Goal: Transaction & Acquisition: Book appointment/travel/reservation

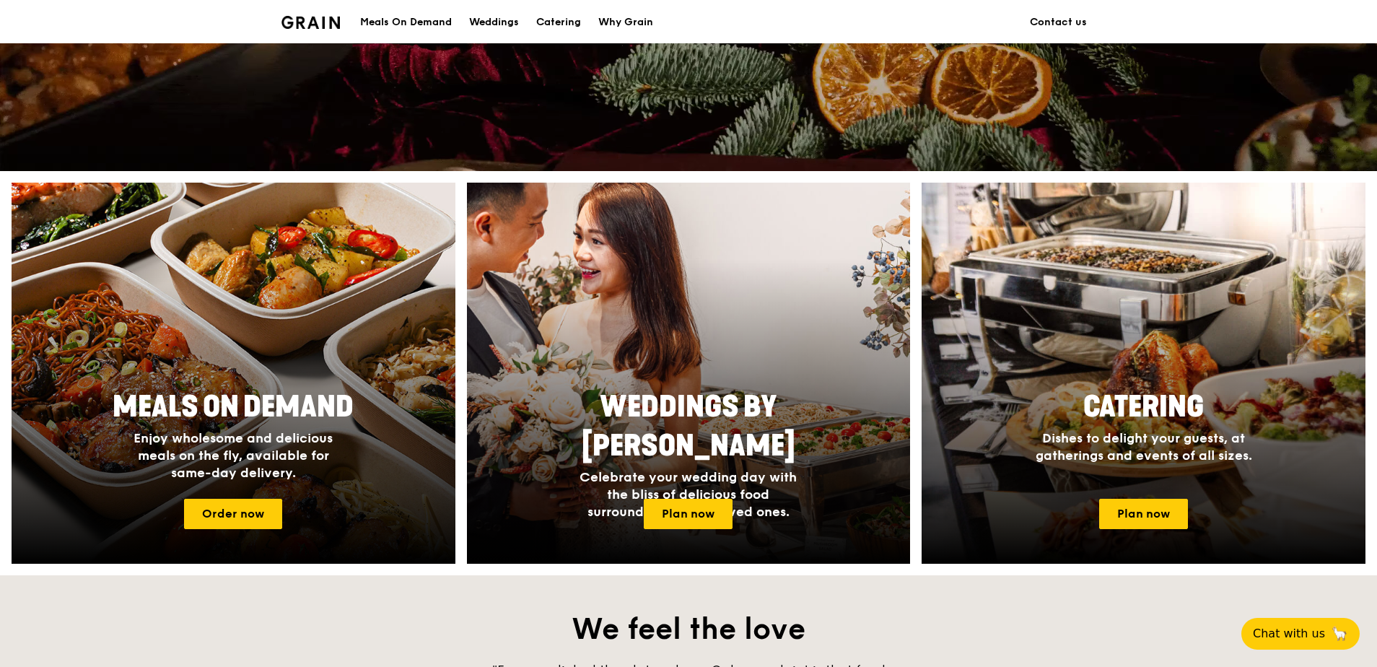
scroll to position [433, 0]
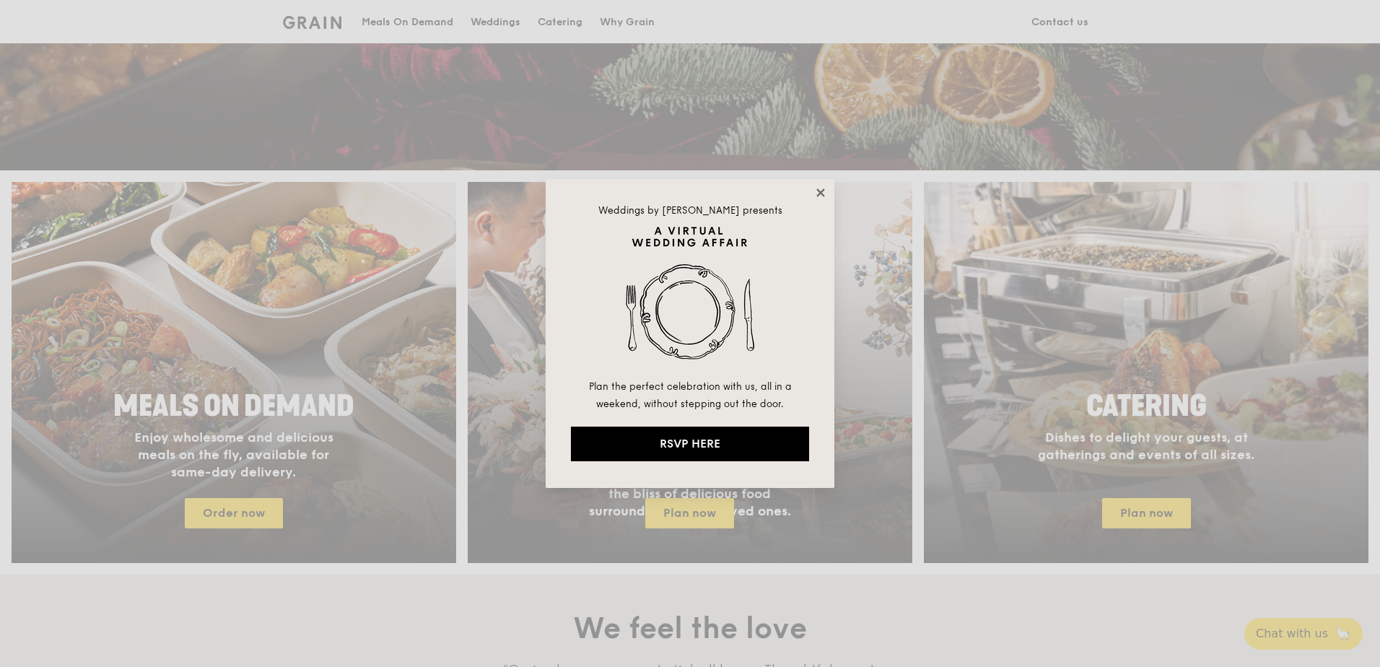
click at [816, 193] on icon at bounding box center [820, 192] width 13 height 13
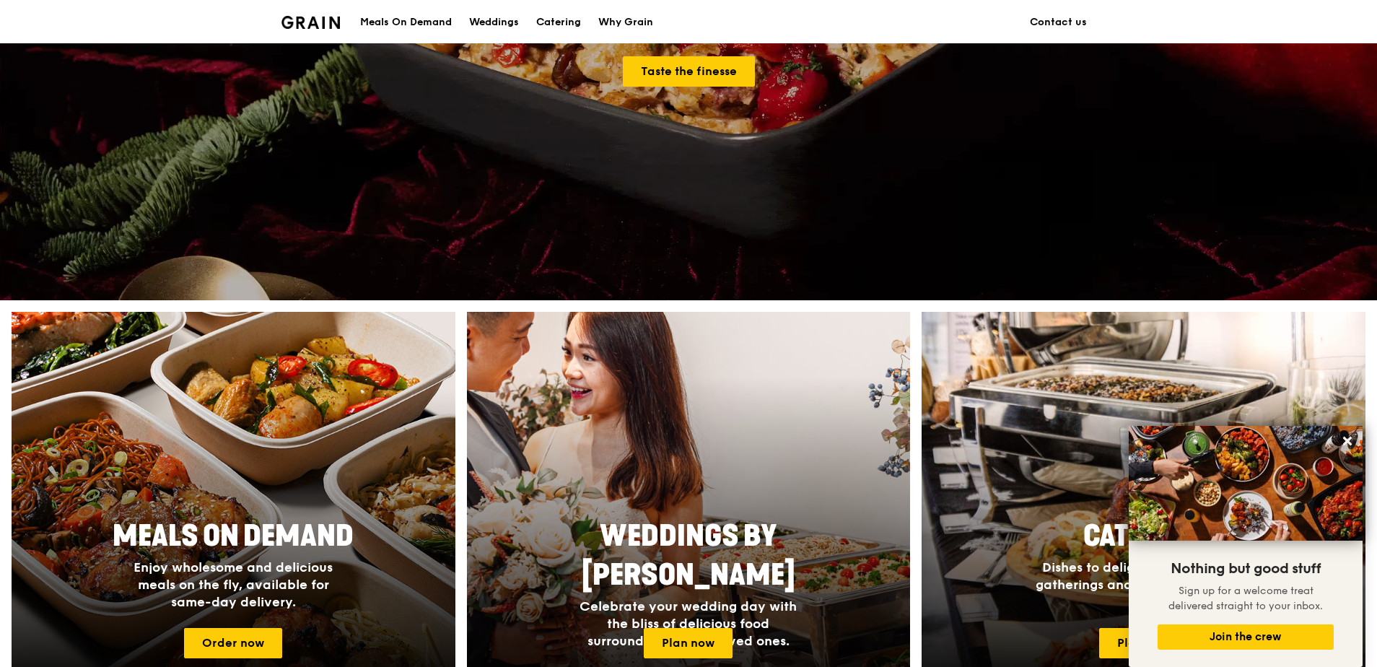
scroll to position [0, 0]
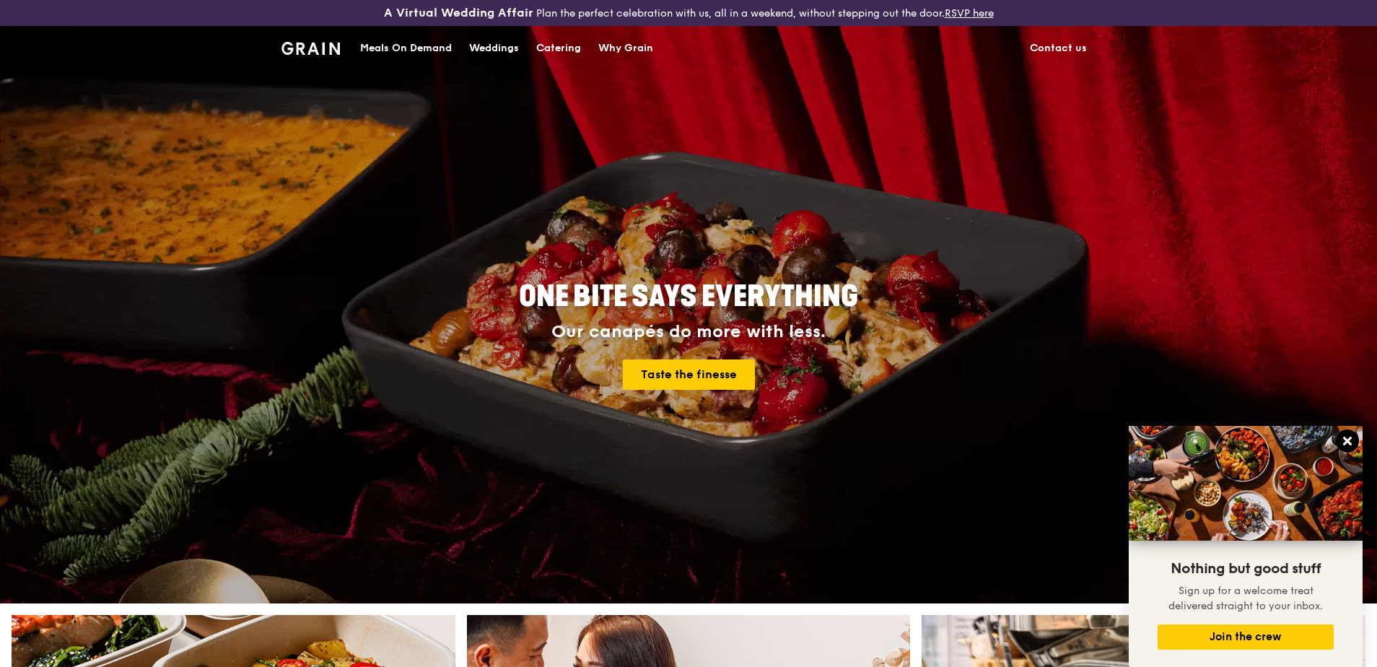
click at [1342, 435] on icon at bounding box center [1347, 440] width 13 height 13
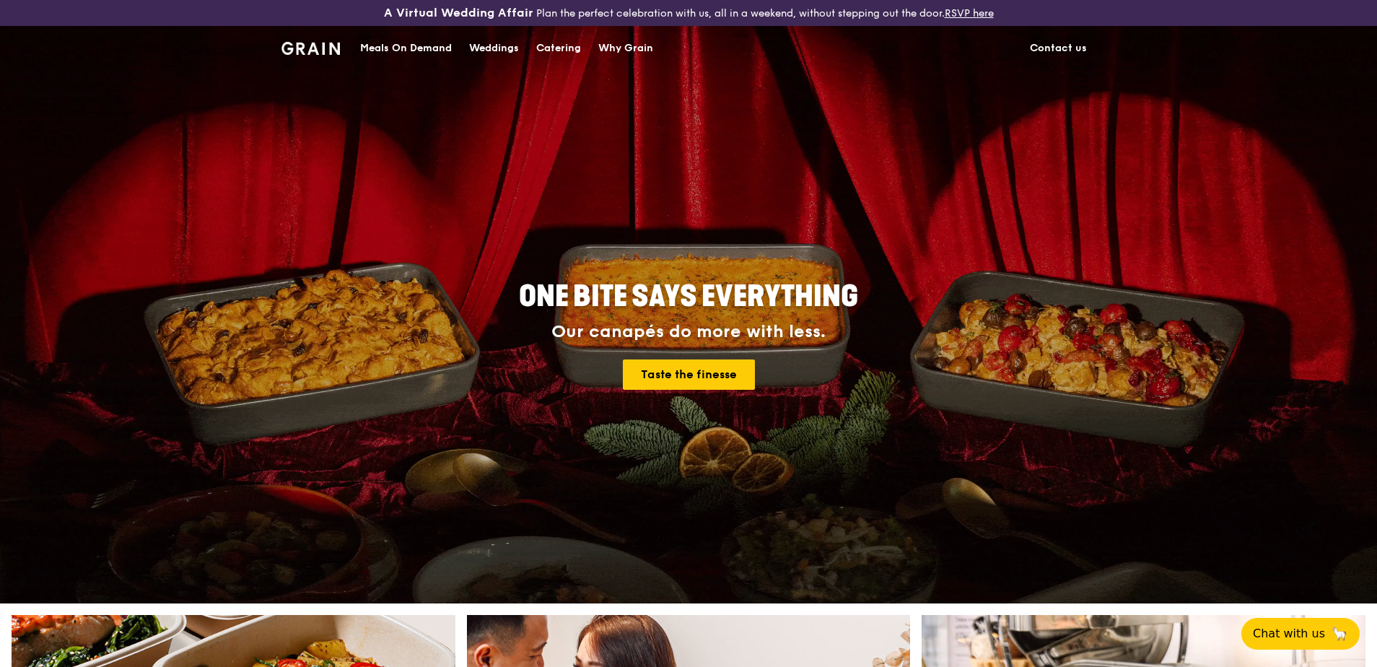
click at [569, 41] on div "Catering" at bounding box center [558, 48] width 45 height 43
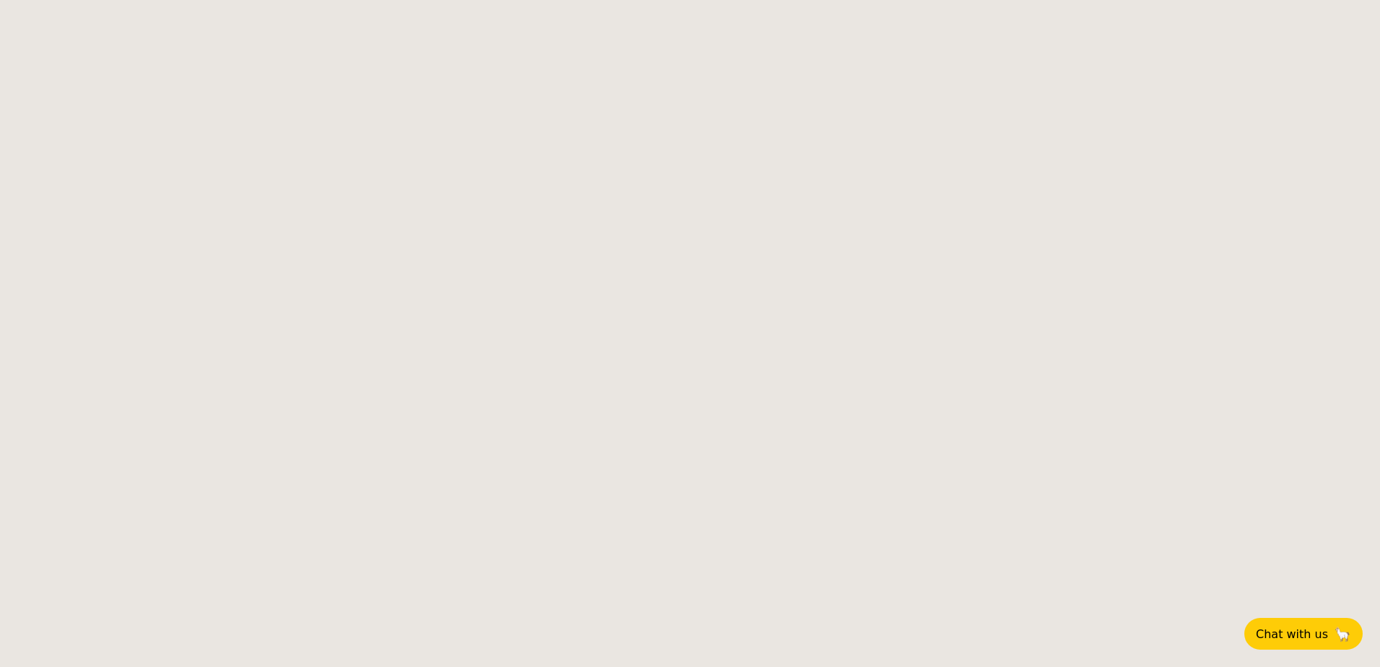
select select
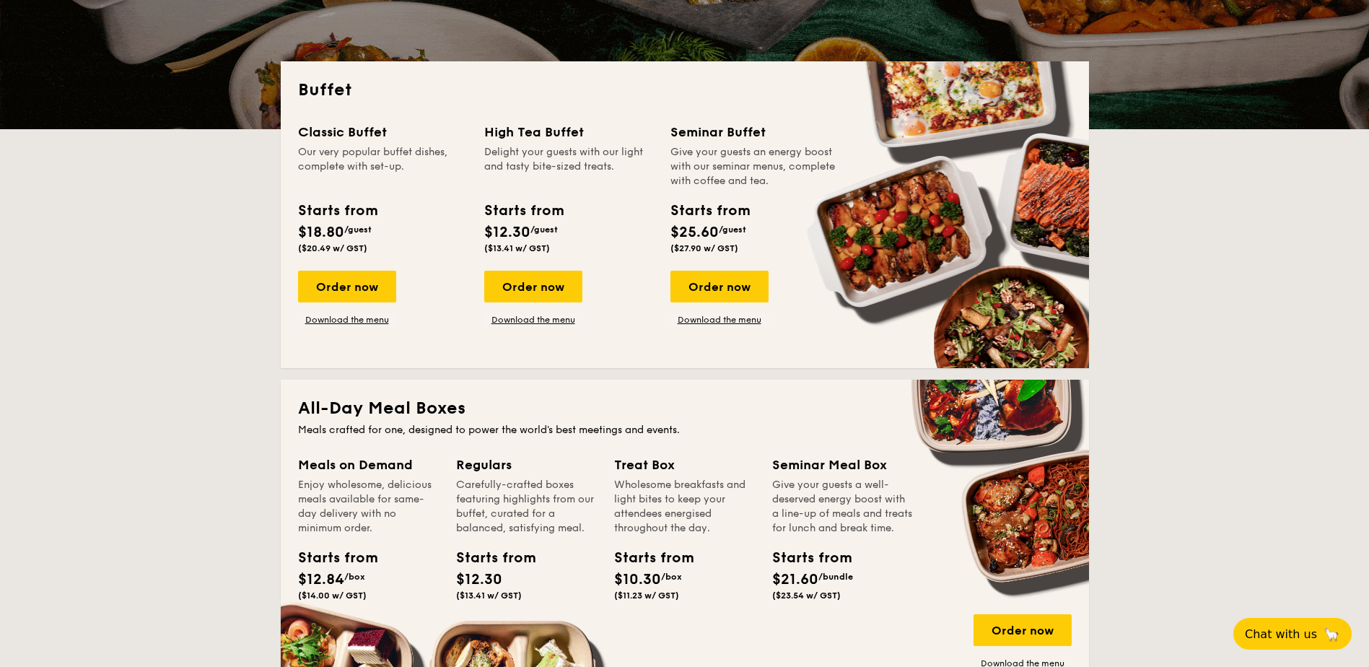
scroll to position [144, 0]
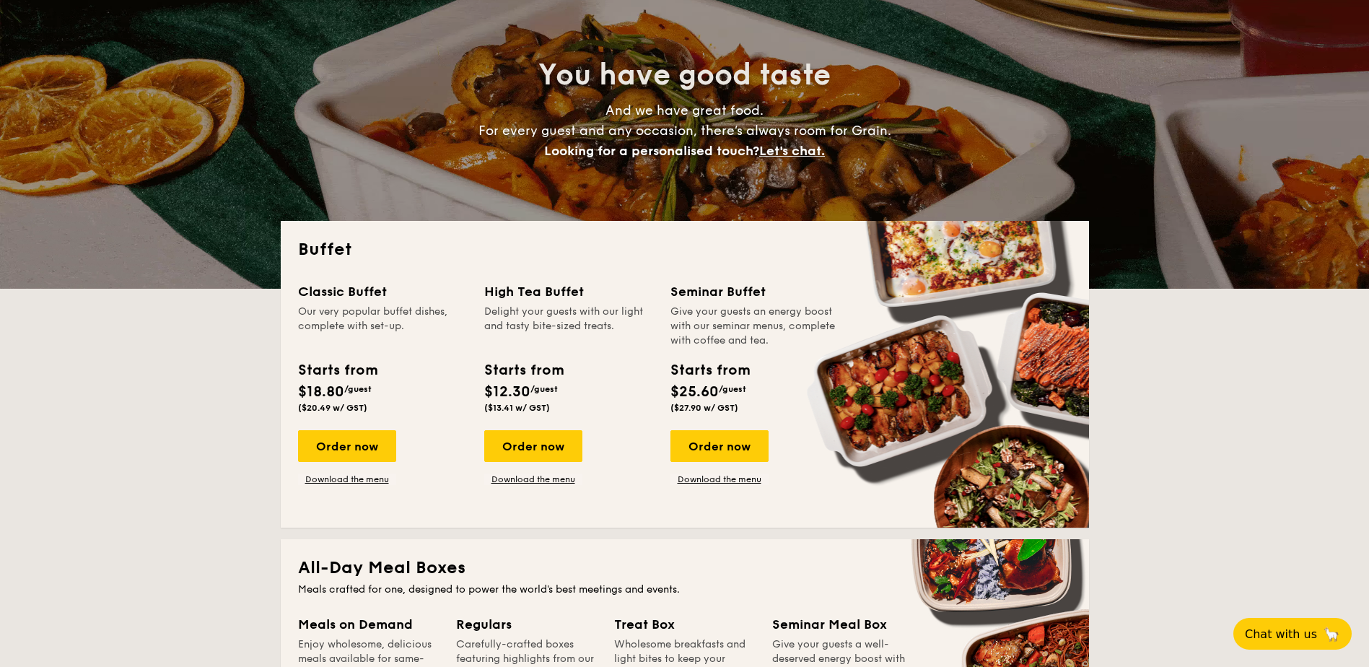
click at [498, 292] on div "High Tea Buffet" at bounding box center [568, 291] width 169 height 20
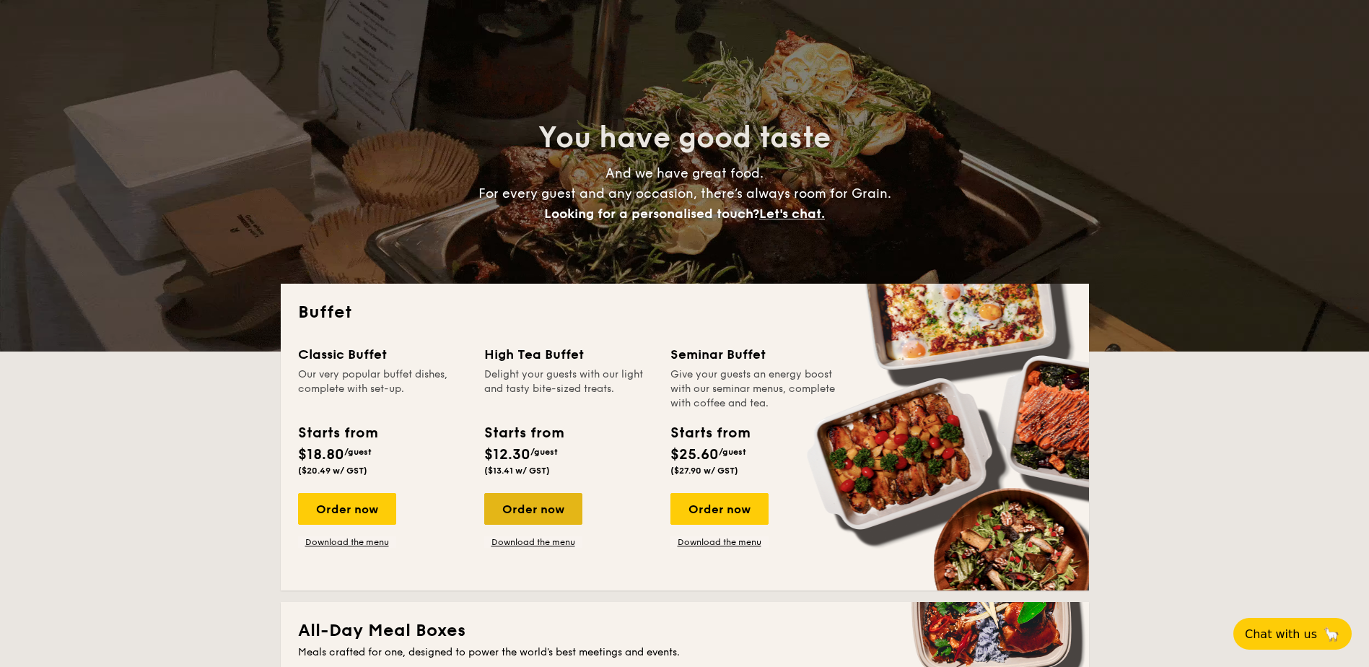
scroll to position [0, 0]
